Goal: Check status: Check status

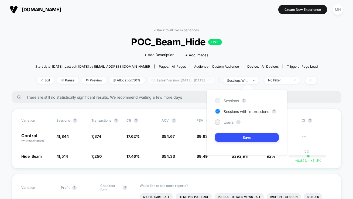
click at [210, 78] on span "Latest Version: [DATE] - [DATE]" at bounding box center [180, 80] width 67 height 7
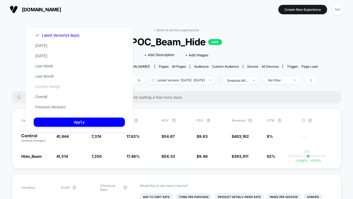
click at [53, 87] on button "Custom Range" at bounding box center [48, 86] width 28 height 5
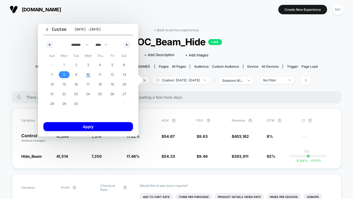
click at [62, 76] on span "8" at bounding box center [64, 74] width 12 height 7
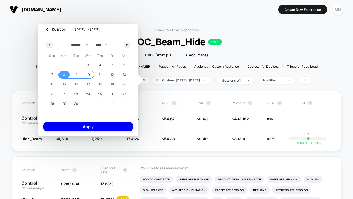
click at [87, 76] on span "10" at bounding box center [88, 75] width 4 height 10
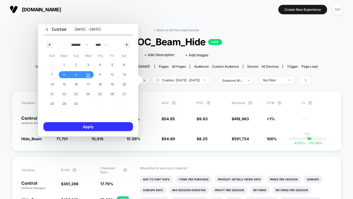
click at [89, 128] on button "Apply" at bounding box center [87, 126] width 89 height 9
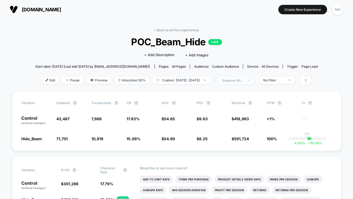
click at [234, 77] on span "sessions with impression" at bounding box center [236, 80] width 36 height 7
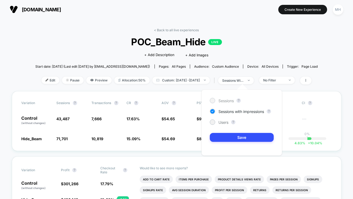
click at [214, 101] on div at bounding box center [212, 100] width 5 height 5
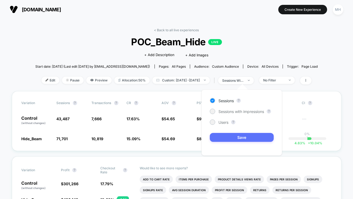
click at [222, 137] on button "Save" at bounding box center [242, 137] width 64 height 9
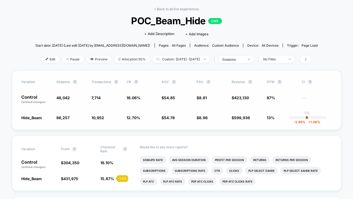
scroll to position [21, 0]
click at [178, 58] on span "Custom: [DATE] - [DATE]" at bounding box center [180, 58] width 57 height 7
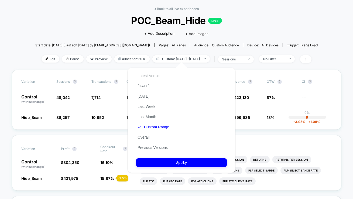
click at [153, 74] on button "Latest Version" at bounding box center [149, 75] width 27 height 5
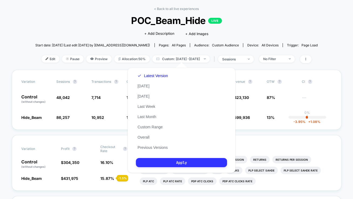
click at [181, 164] on button "Apply" at bounding box center [181, 162] width 91 height 9
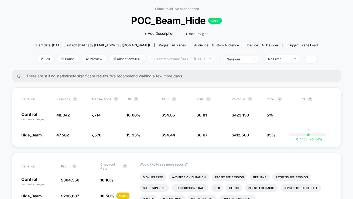
click at [198, 56] on span "Latest Version: Sep 7, 2025 - Sep 9, 2025" at bounding box center [180, 58] width 67 height 7
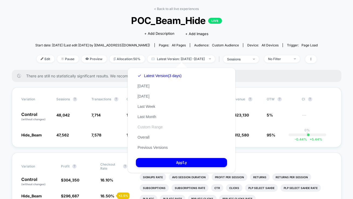
click at [151, 126] on button "Custom Range" at bounding box center [150, 127] width 28 height 5
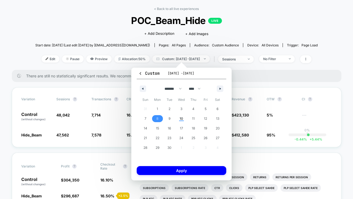
click at [158, 117] on span "8" at bounding box center [157, 119] width 2 height 10
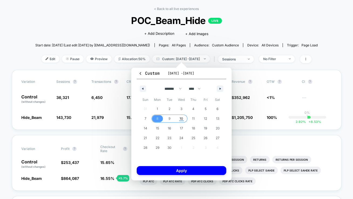
click at [185, 120] on span "10" at bounding box center [181, 118] width 12 height 7
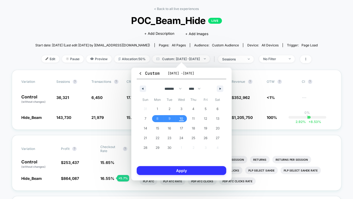
click at [184, 171] on button "Apply" at bounding box center [181, 170] width 89 height 9
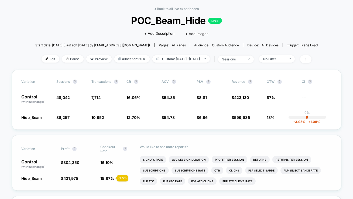
click at [108, 178] on span "15.87 %" at bounding box center [107, 178] width 14 height 5
click at [206, 60] on span "Custom: [DATE] - [DATE]" at bounding box center [180, 58] width 57 height 7
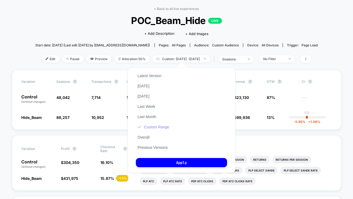
click at [162, 125] on button "Custom Range" at bounding box center [153, 127] width 35 height 5
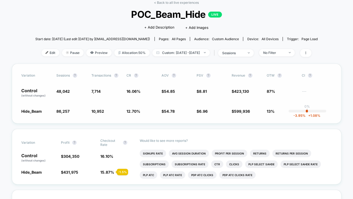
scroll to position [31, 0]
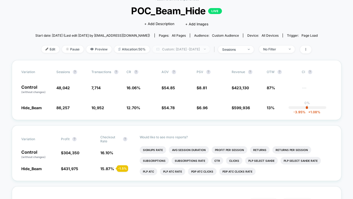
click at [191, 50] on span "Custom: [DATE] - [DATE]" at bounding box center [180, 49] width 57 height 7
select select "*"
select select "****"
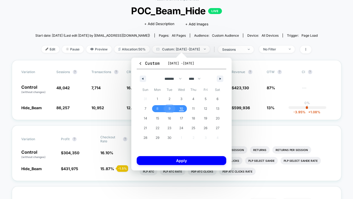
click at [170, 108] on span "9" at bounding box center [169, 109] width 2 height 10
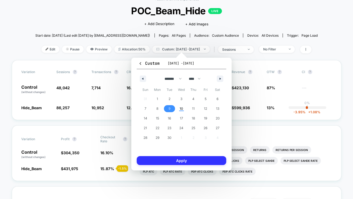
click at [168, 157] on button "Apply" at bounding box center [181, 160] width 89 height 9
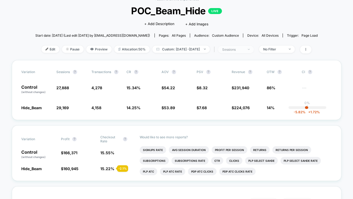
click at [244, 47] on div "sessions" at bounding box center [233, 49] width 22 height 4
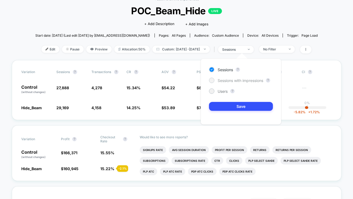
click at [238, 78] on div "Sessions with impressions" at bounding box center [236, 80] width 54 height 5
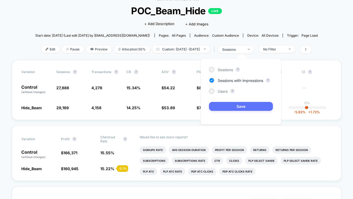
click at [230, 110] on button "Save" at bounding box center [241, 106] width 64 height 9
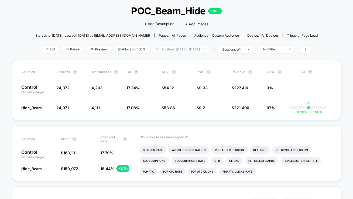
click at [200, 51] on span "Custom: Sep 9, 2025 - Sep 9, 2025" at bounding box center [180, 49] width 57 height 7
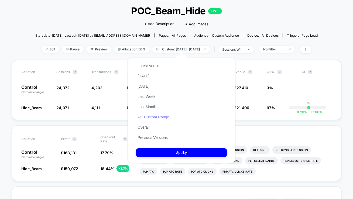
click at [165, 118] on button "Custom Range" at bounding box center [153, 117] width 35 height 5
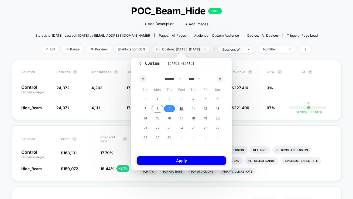
click at [157, 107] on span "8" at bounding box center [157, 109] width 2 height 10
click at [181, 109] on span "10" at bounding box center [181, 109] width 4 height 10
click at [175, 168] on div "Custom Sep 9, 2025 - Sep 9, 2025 ******* ******** ***** ***** *** **** **** ***…" at bounding box center [181, 114] width 100 height 113
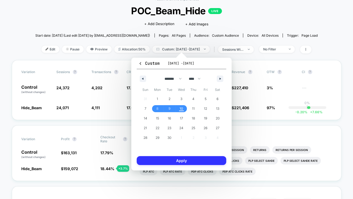
click at [170, 162] on button "Apply" at bounding box center [181, 160] width 89 height 9
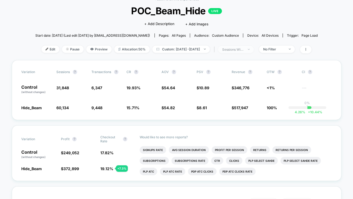
click at [240, 52] on span "sessions with impression" at bounding box center [236, 49] width 36 height 7
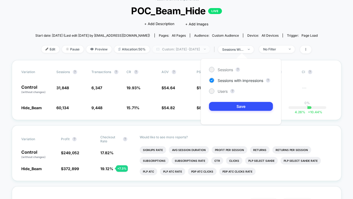
click at [184, 50] on span "Custom: Sep 8, 2025 - Sep 9, 2025" at bounding box center [180, 49] width 57 height 7
select select "*"
select select "****"
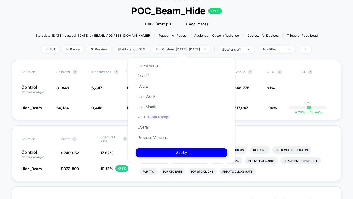
click at [150, 117] on button "Custom Range" at bounding box center [153, 117] width 35 height 5
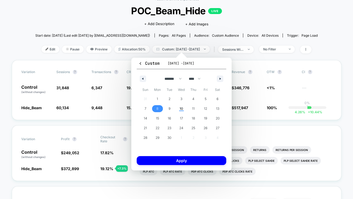
click at [159, 111] on span "8" at bounding box center [157, 108] width 12 height 7
click at [182, 108] on span "10" at bounding box center [181, 109] width 4 height 10
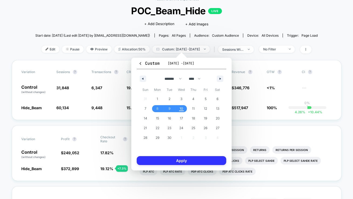
click at [177, 162] on button "Apply" at bounding box center [181, 160] width 89 height 9
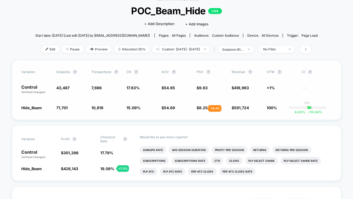
click at [202, 108] on span "8.25" at bounding box center [203, 107] width 9 height 5
click at [197, 49] on span "Custom: [DATE] - [DATE]" at bounding box center [180, 49] width 57 height 7
select select "*"
select select "****"
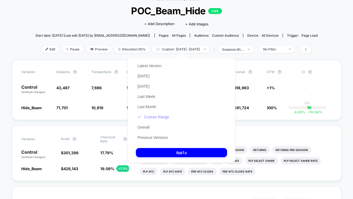
click at [157, 116] on button "Custom Range" at bounding box center [153, 117] width 35 height 5
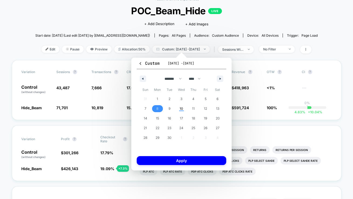
click at [157, 109] on span "8" at bounding box center [157, 109] width 2 height 10
click at [179, 108] on span "10" at bounding box center [181, 108] width 12 height 7
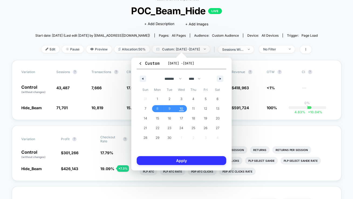
click at [185, 160] on button "Apply" at bounding box center [181, 160] width 89 height 9
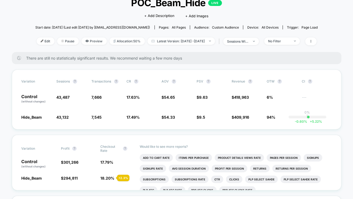
scroll to position [40, 0]
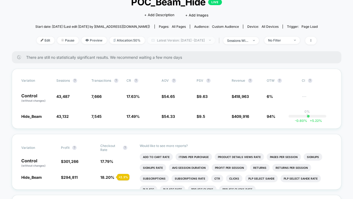
click at [195, 38] on span "Latest Version: [DATE] - [DATE]" at bounding box center [180, 40] width 67 height 7
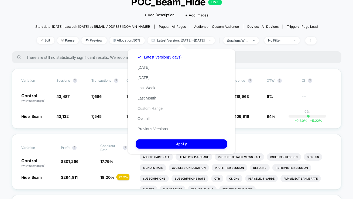
click at [154, 110] on button "Custom Range" at bounding box center [150, 108] width 28 height 5
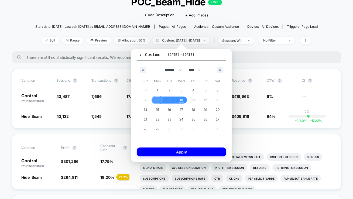
click at [159, 99] on span "8" at bounding box center [157, 99] width 12 height 7
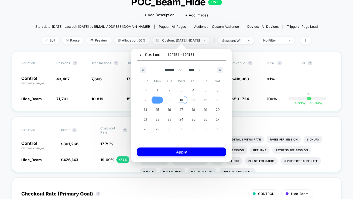
click at [181, 102] on span "10" at bounding box center [181, 100] width 4 height 10
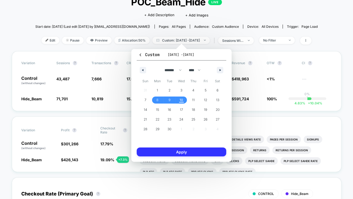
click at [177, 154] on button "Apply" at bounding box center [181, 151] width 89 height 9
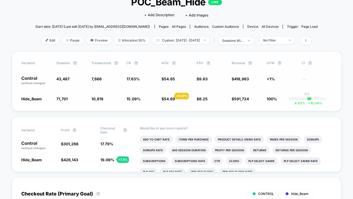
click at [168, 96] on span "$ 54.69 + 0.07 %" at bounding box center [177, 98] width 30 height 5
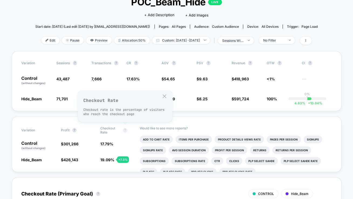
click at [126, 129] on button "?" at bounding box center [125, 130] width 4 height 4
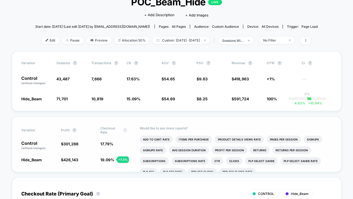
click at [126, 130] on button "?" at bounding box center [125, 130] width 4 height 4
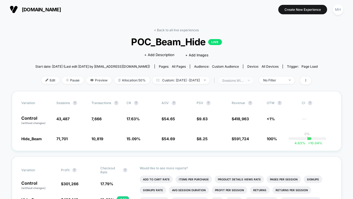
click at [244, 80] on div "sessions with impression" at bounding box center [233, 80] width 22 height 4
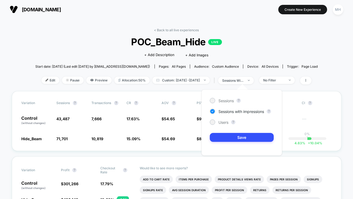
click at [242, 34] on div "< Back to all live experiences POC_Beam_Hide LIVE Click to edit experience deta…" at bounding box center [176, 59] width 282 height 63
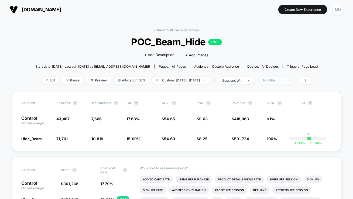
click at [275, 79] on div "No Filter" at bounding box center [274, 80] width 22 height 4
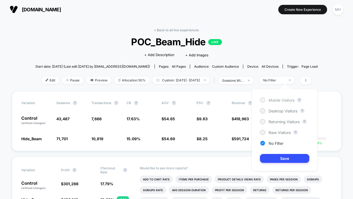
click at [263, 101] on div at bounding box center [262, 100] width 4 height 4
click at [279, 156] on button "Save" at bounding box center [284, 158] width 49 height 9
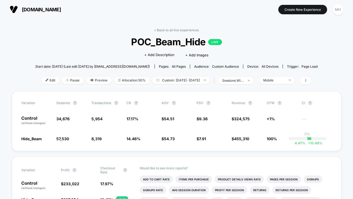
click at [281, 75] on div "< Back to all live experiences POC_Beam_Hide LIVE Click to edit experience deta…" at bounding box center [176, 59] width 282 height 63
click at [281, 78] on div "Mobile" at bounding box center [274, 80] width 22 height 4
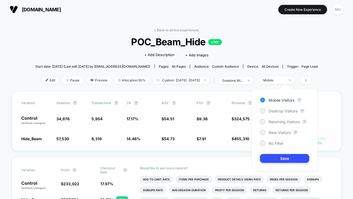
click at [201, 145] on div "Variation Sessions ? Transactions ? CR ? AOV ? PSV ? Revenue ? OTW ? CI ? Contr…" at bounding box center [176, 121] width 329 height 60
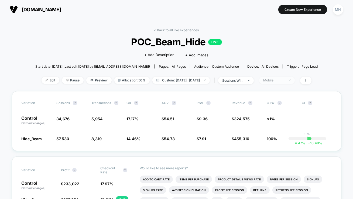
click at [275, 80] on div "Mobile" at bounding box center [274, 80] width 22 height 4
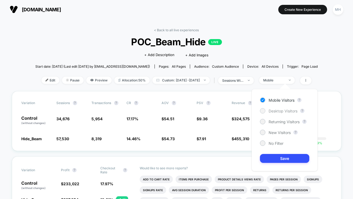
click at [271, 111] on span "Desktop Visitors" at bounding box center [282, 111] width 29 height 5
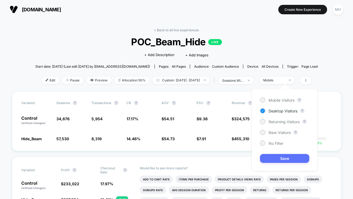
click at [269, 158] on button "Save" at bounding box center [284, 158] width 49 height 9
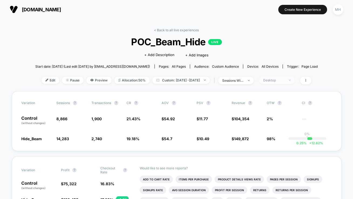
click at [278, 79] on div "Desktop" at bounding box center [274, 80] width 22 height 4
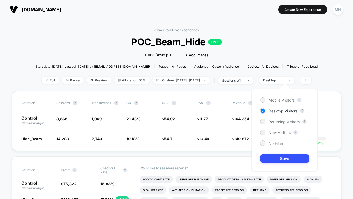
click at [264, 144] on div at bounding box center [262, 142] width 5 height 5
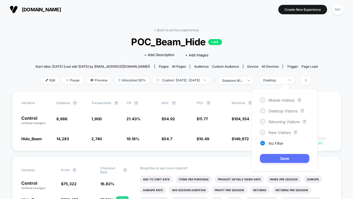
click at [272, 158] on button "Save" at bounding box center [284, 158] width 49 height 9
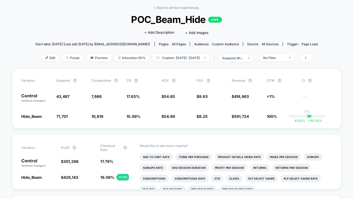
scroll to position [23, 0]
click at [180, 56] on span "Custom: [DATE] - [DATE]" at bounding box center [180, 57] width 57 height 7
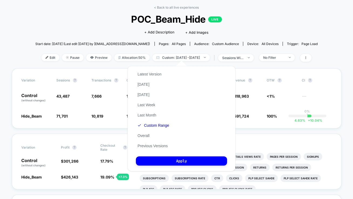
click at [155, 69] on div "Latest Version [DATE] [DATE] Last Week Last Month Custom Range Overall Previous…" at bounding box center [153, 110] width 35 height 82
click at [154, 74] on button "Latest Version" at bounding box center [149, 74] width 27 height 5
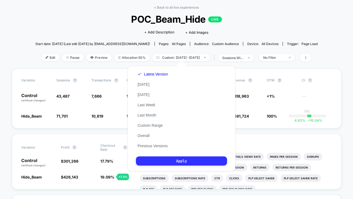
click at [175, 159] on button "Apply" at bounding box center [181, 160] width 91 height 9
